Goal: Obtain resource: Obtain resource

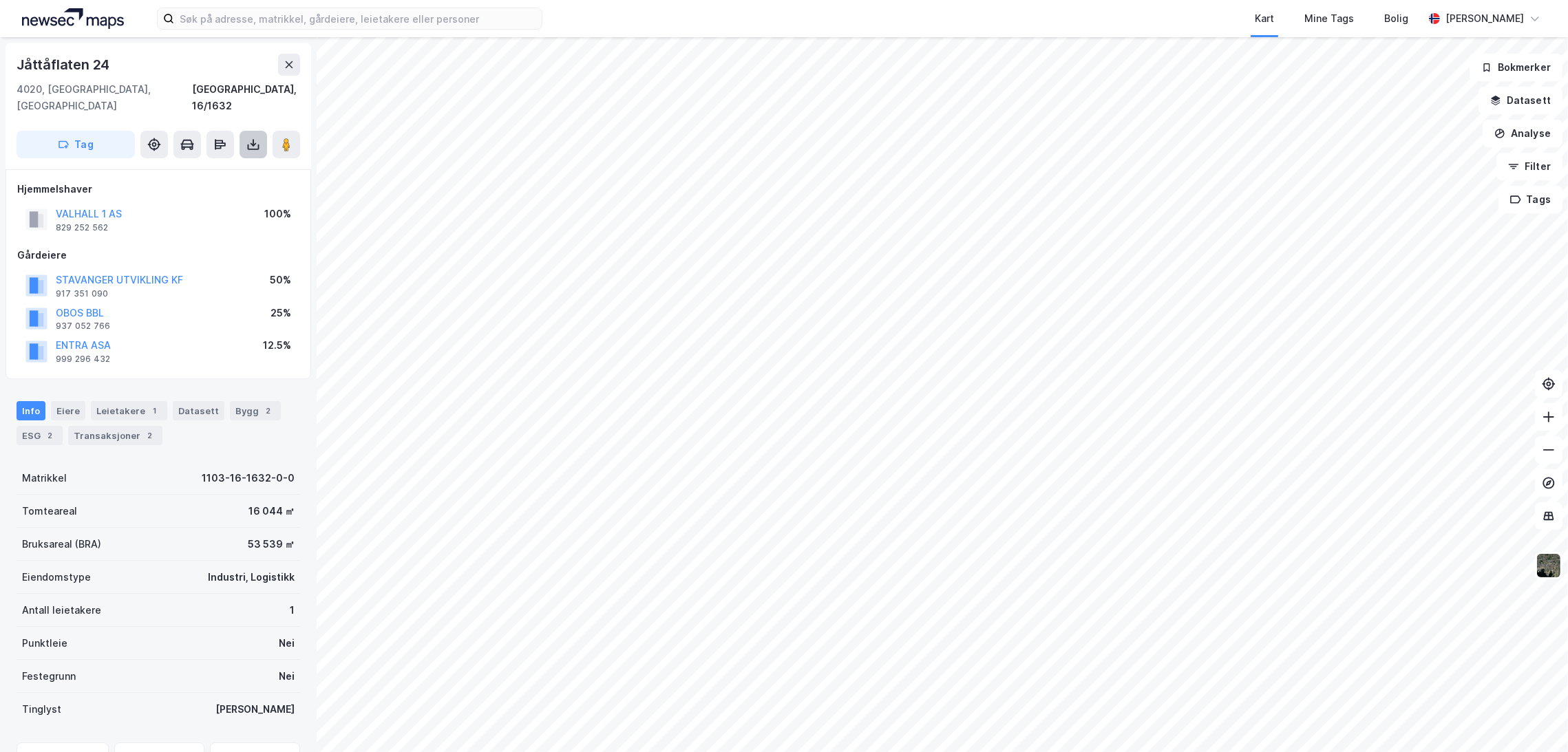
click at [255, 138] on icon at bounding box center [253, 144] width 14 height 14
click at [208, 189] on div "Last ned matrikkelrapport" at bounding box center [202, 194] width 114 height 11
drag, startPoint x: 21, startPoint y: 58, endPoint x: 138, endPoint y: 65, distance: 117.2
click at [138, 65] on div "Jåttåflaten 24 4020, [GEOGRAPHIC_DATA], [GEOGRAPHIC_DATA] [GEOGRAPHIC_DATA], 16…" at bounding box center [159, 106] width 306 height 127
copy div "Jåttåflaten 24"
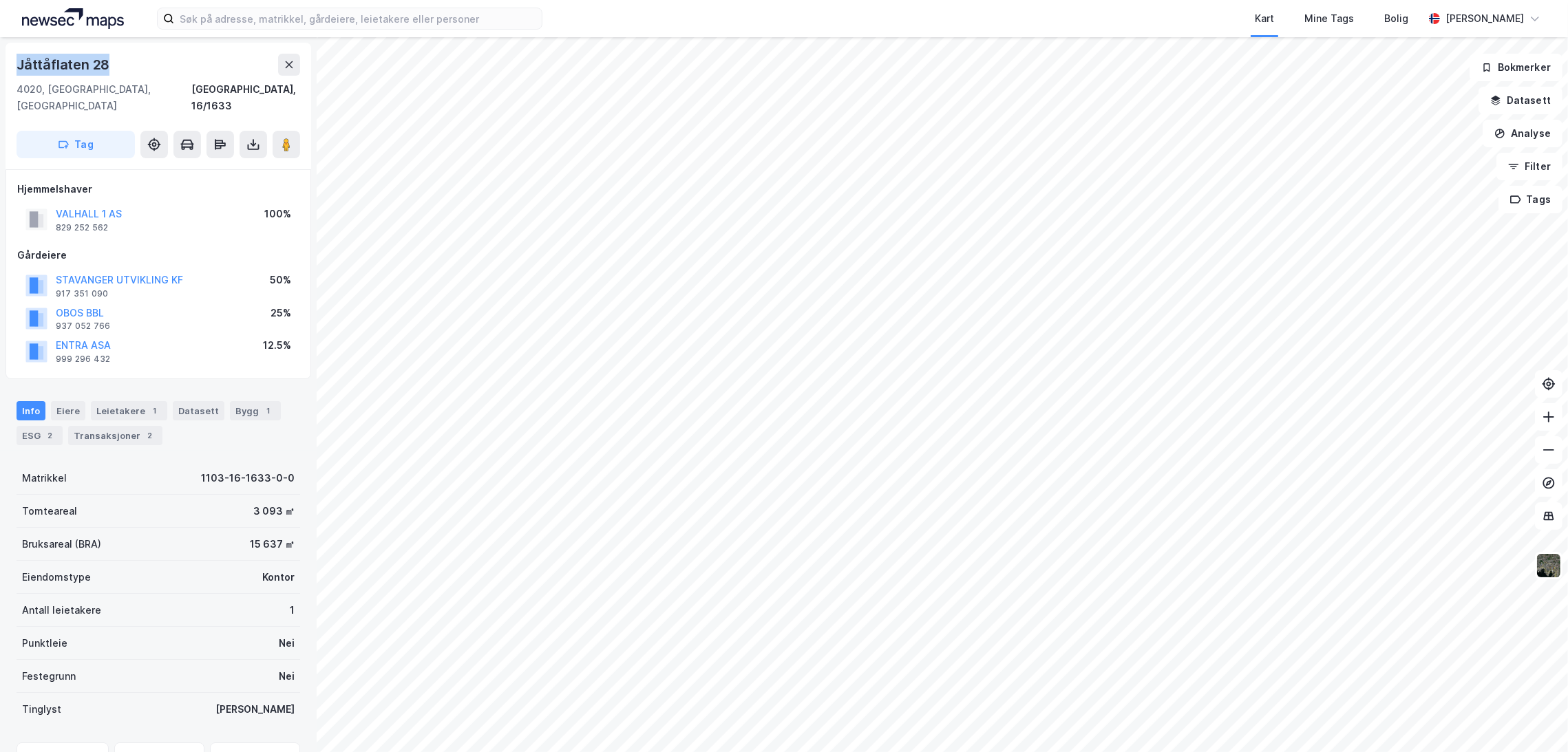
drag, startPoint x: 18, startPoint y: 61, endPoint x: 177, endPoint y: 57, distance: 159.1
click at [177, 57] on div "Jåttåflaten 28" at bounding box center [158, 64] width 283 height 22
copy div "Jåttåflaten 28"
click at [246, 138] on icon at bounding box center [253, 144] width 14 height 14
click at [220, 189] on div "Last ned matrikkelrapport" at bounding box center [202, 194] width 114 height 11
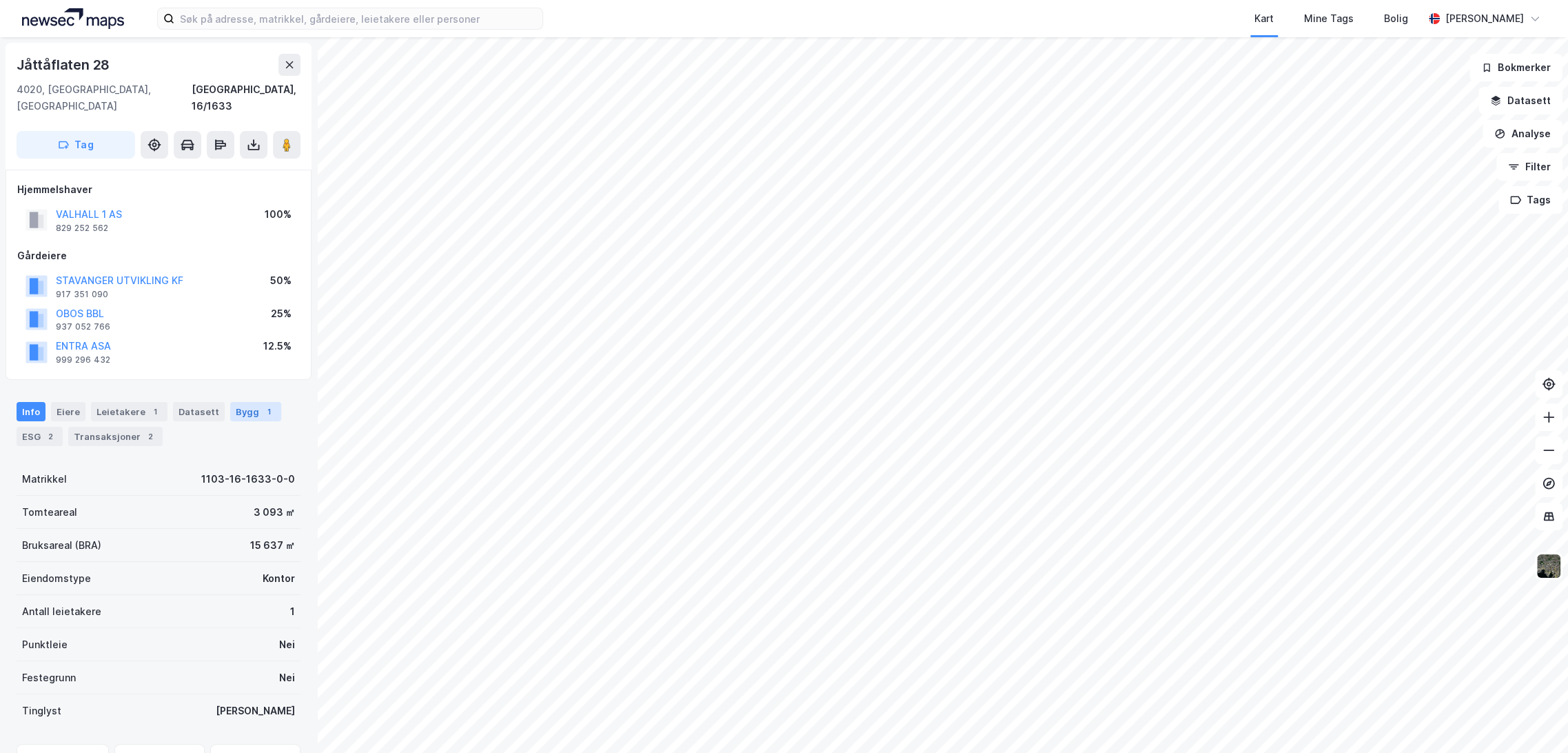
click at [237, 402] on div "Bygg 1" at bounding box center [255, 412] width 51 height 19
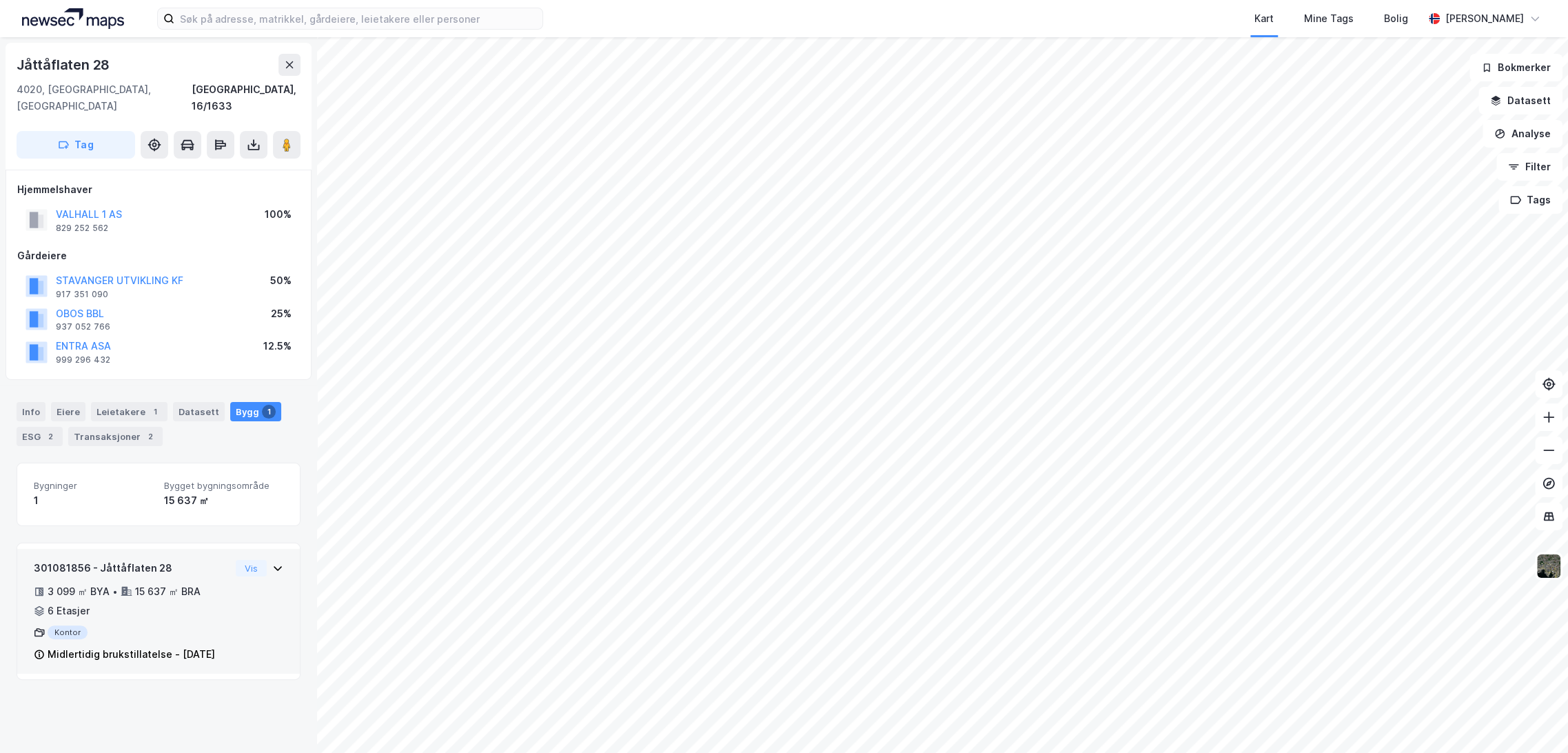
click at [147, 628] on div "301081856 - Jåttåflaten 28 3 099 ㎡ BYA • 15 637 ㎡ BRA • 6 Etasjer Kontor Midler…" at bounding box center [132, 611] width 196 height 103
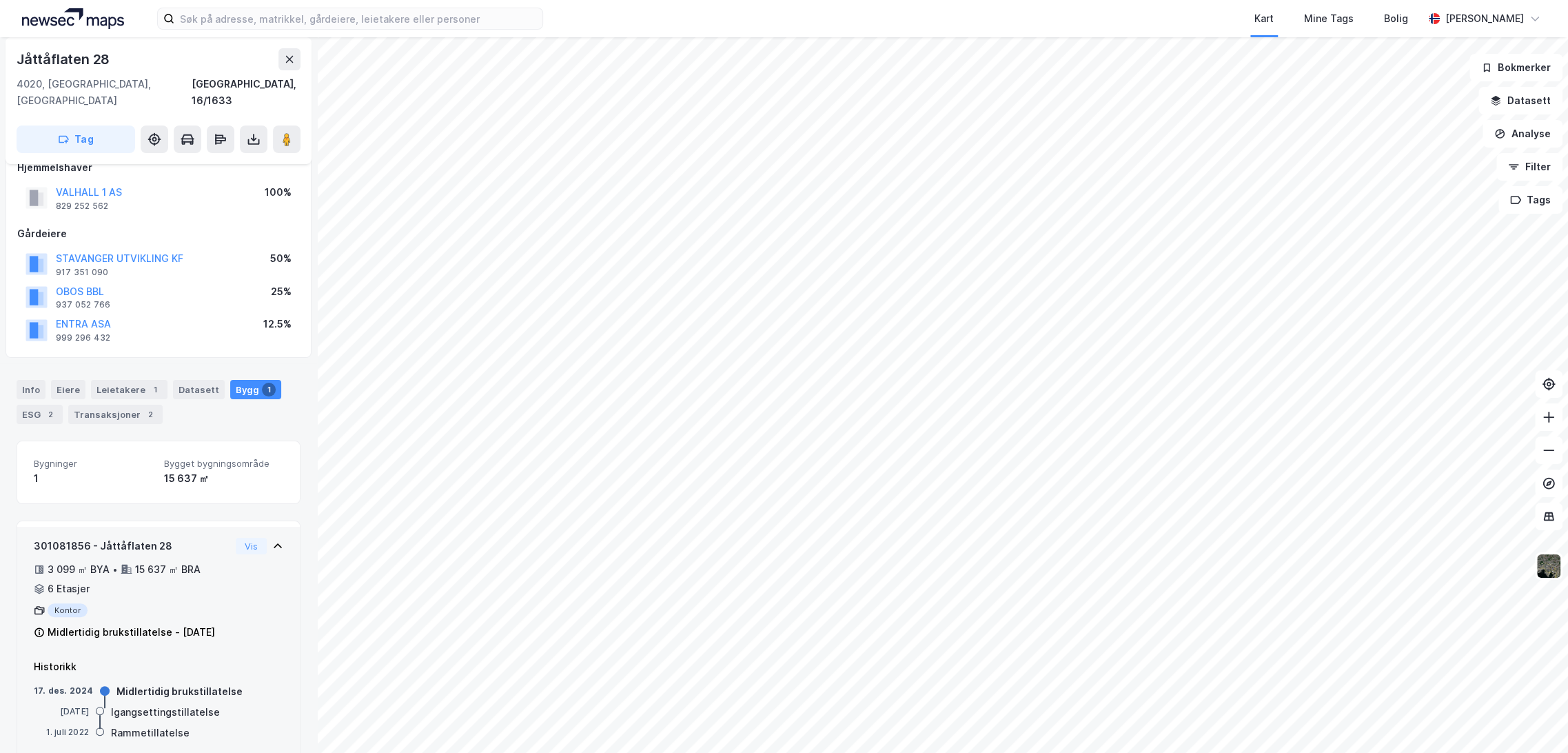
scroll to position [49, 0]
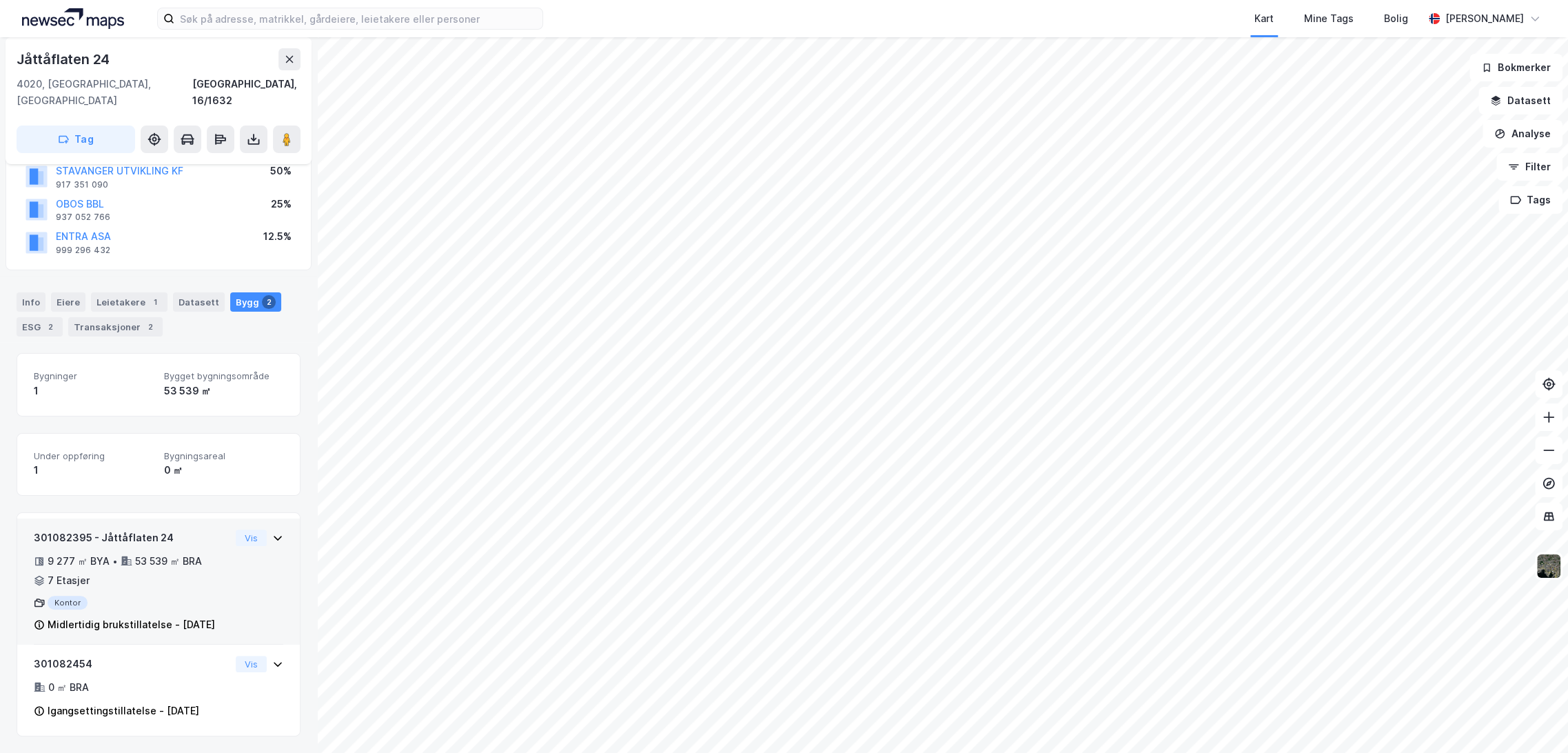
scroll to position [125, 0]
click at [214, 561] on div "301082395 - Jåttåflaten 24 9 277 ㎡ BYA • 53 539 ㎡ BRA • 7 Etasjer Kontor Midler…" at bounding box center [132, 581] width 196 height 103
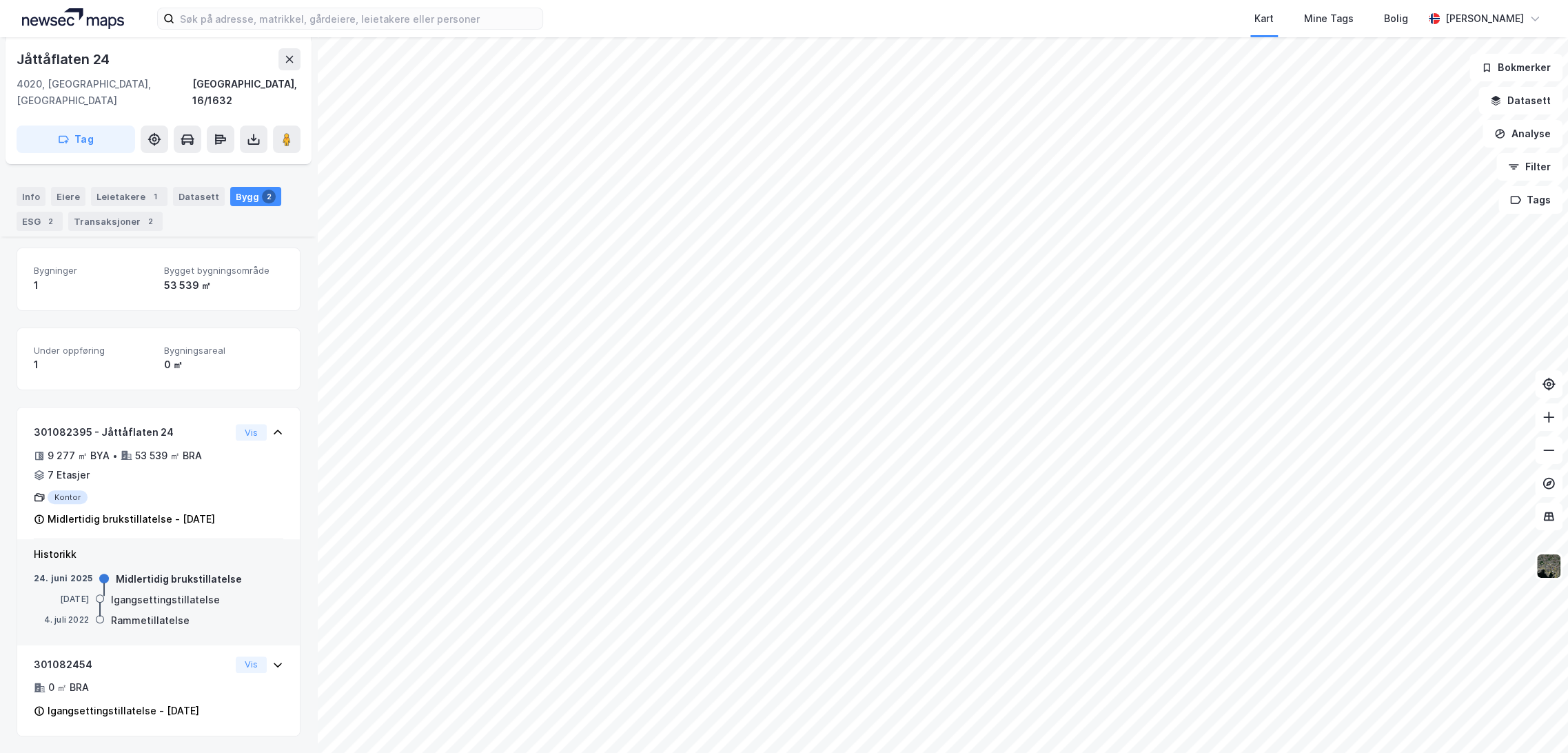
scroll to position [231, 0]
click at [188, 683] on div "301082454 0 ㎡ BRA Igangsettingstillatelse - [DATE]" at bounding box center [132, 688] width 196 height 64
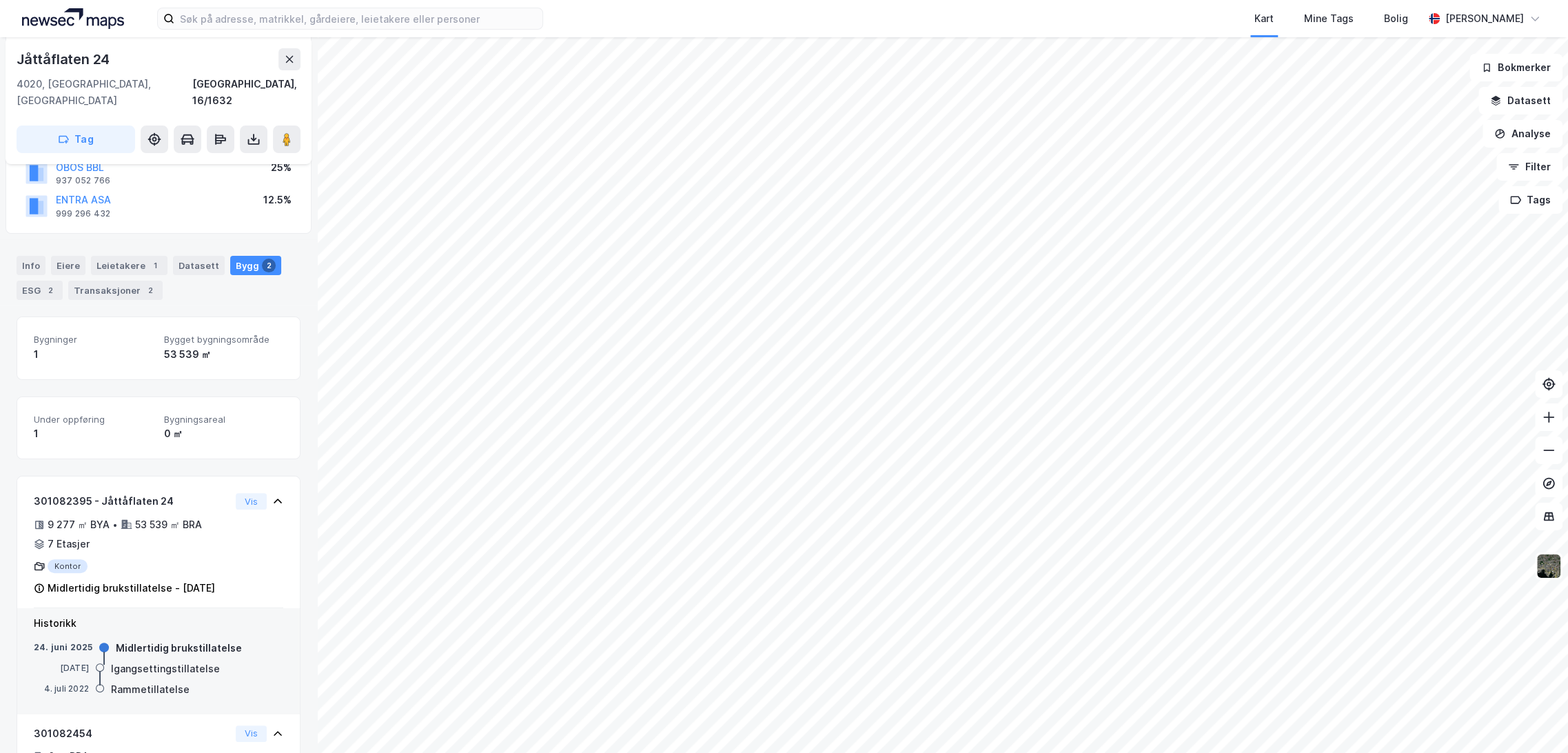
scroll to position [0, 0]
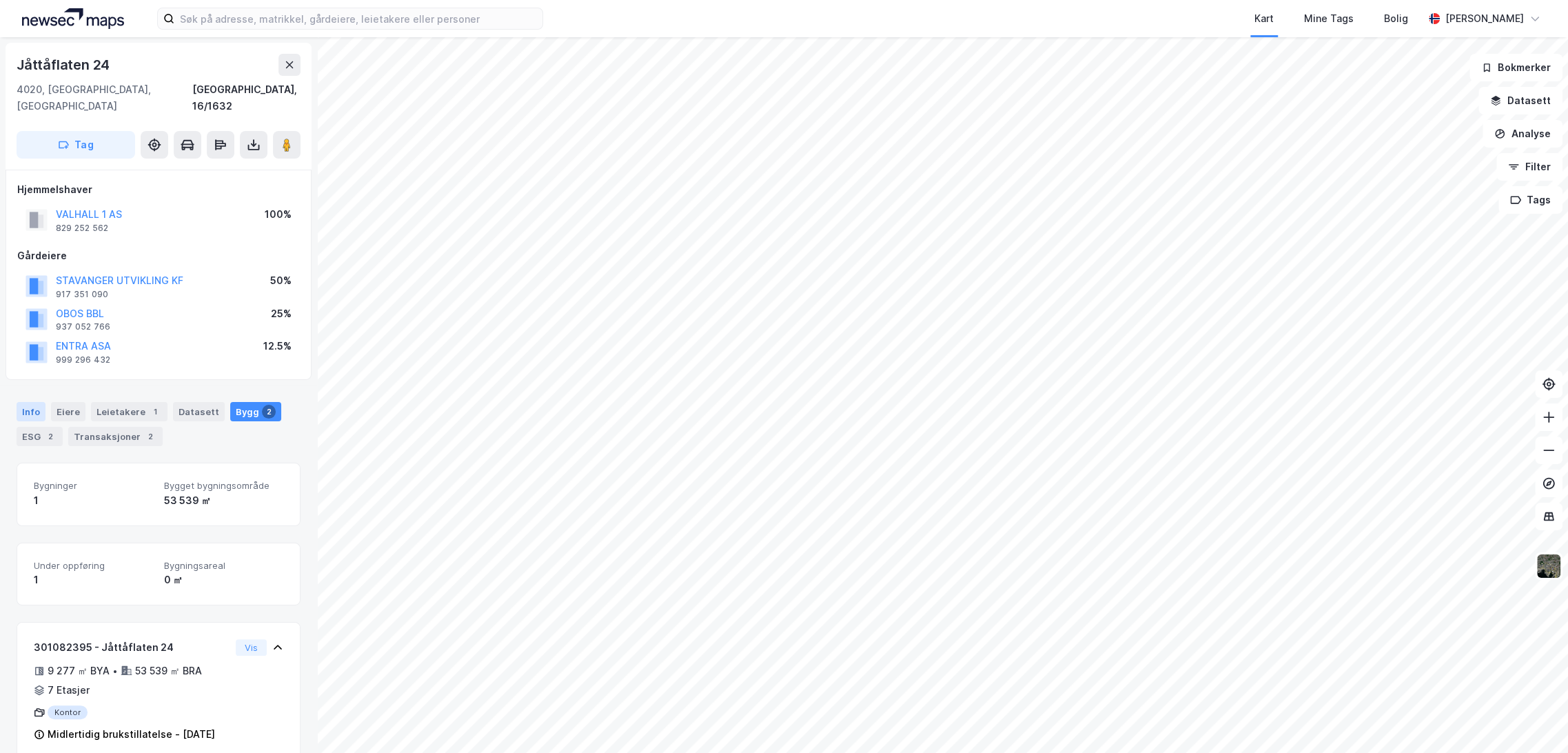
click at [31, 402] on div "Info" at bounding box center [31, 412] width 29 height 19
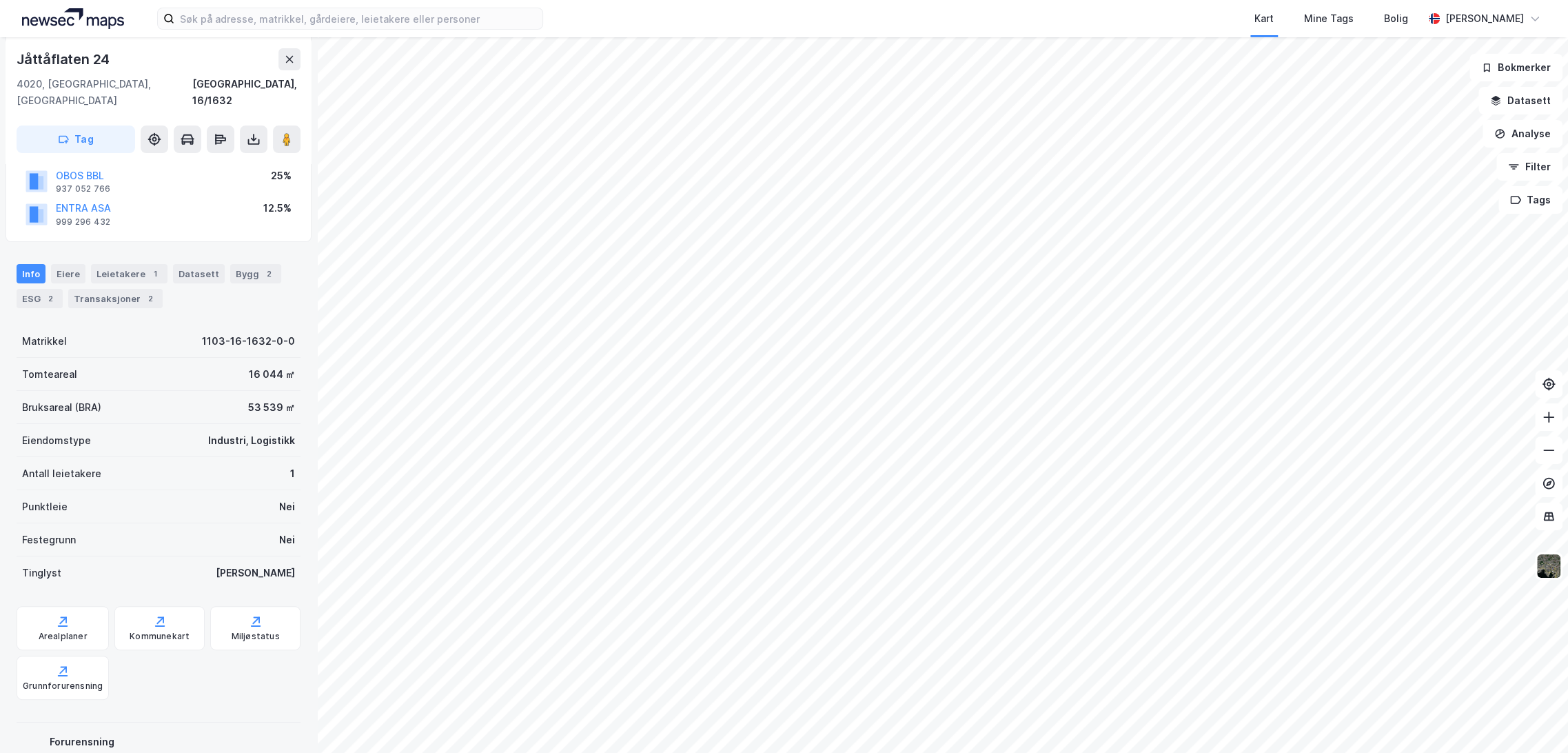
scroll to position [201, 0]
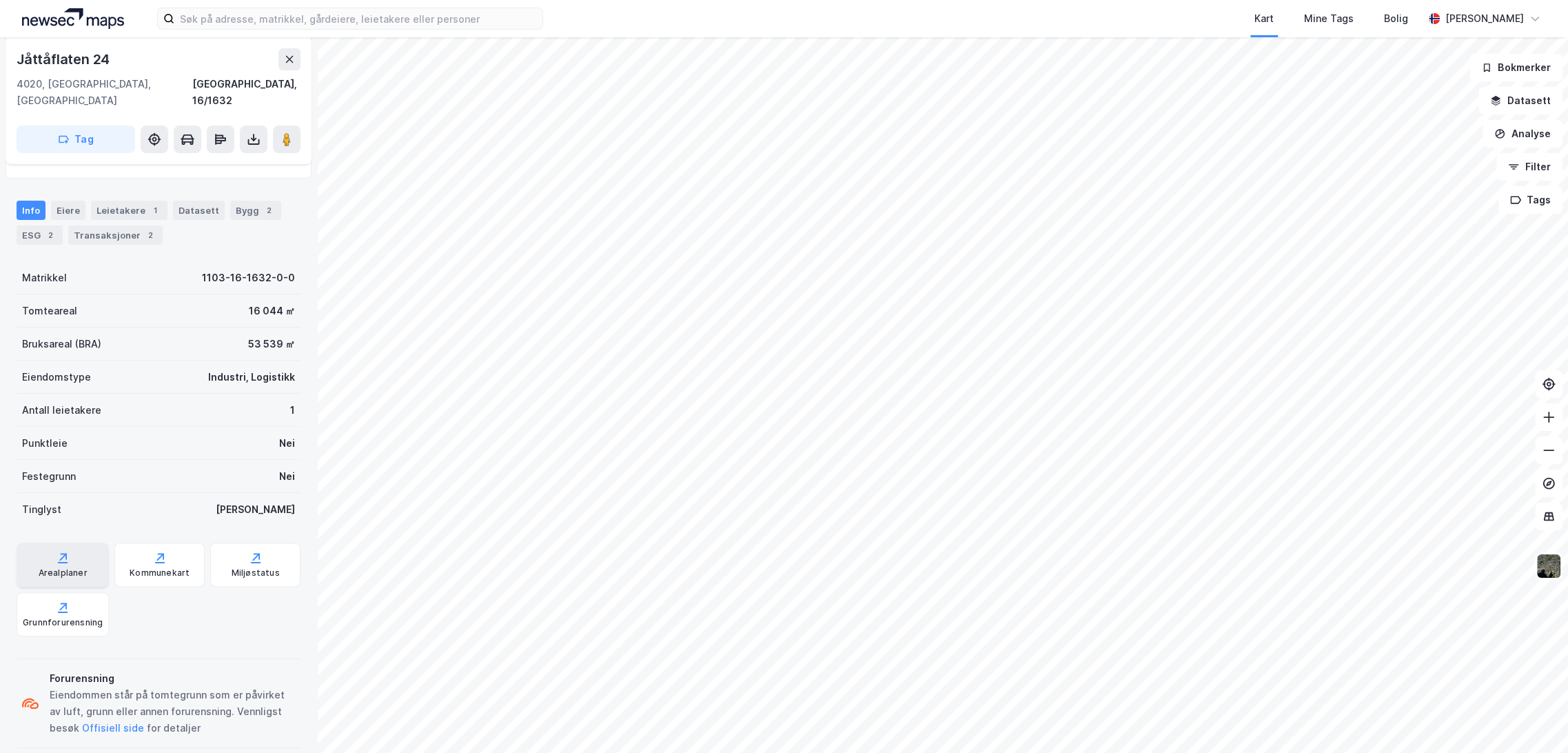
click at [73, 567] on div "Arealplaner" at bounding box center [63, 573] width 49 height 11
click at [149, 567] on div "Kommunekart" at bounding box center [159, 573] width 60 height 11
